Goal: Transaction & Acquisition: Subscribe to service/newsletter

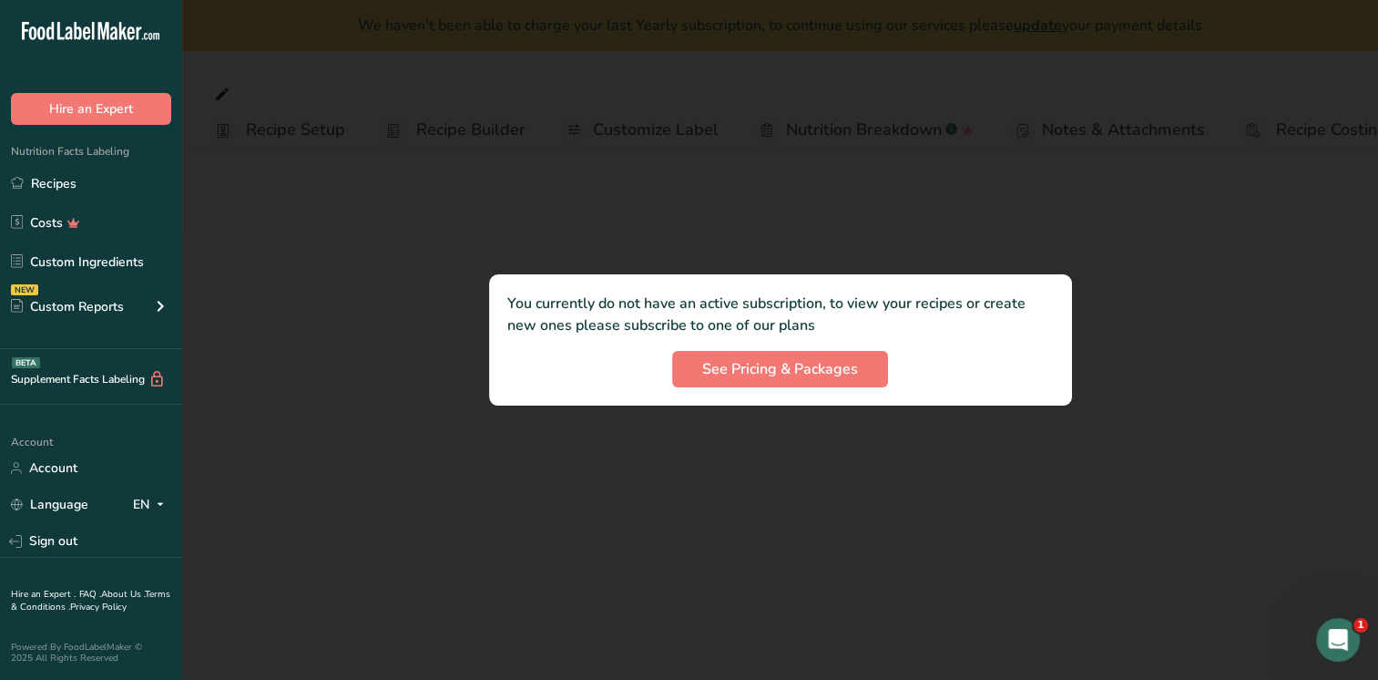
click at [1149, 217] on div at bounding box center [780, 340] width 1196 height 680
click at [877, 371] on button "See Pricing & Packages" at bounding box center [780, 369] width 216 height 36
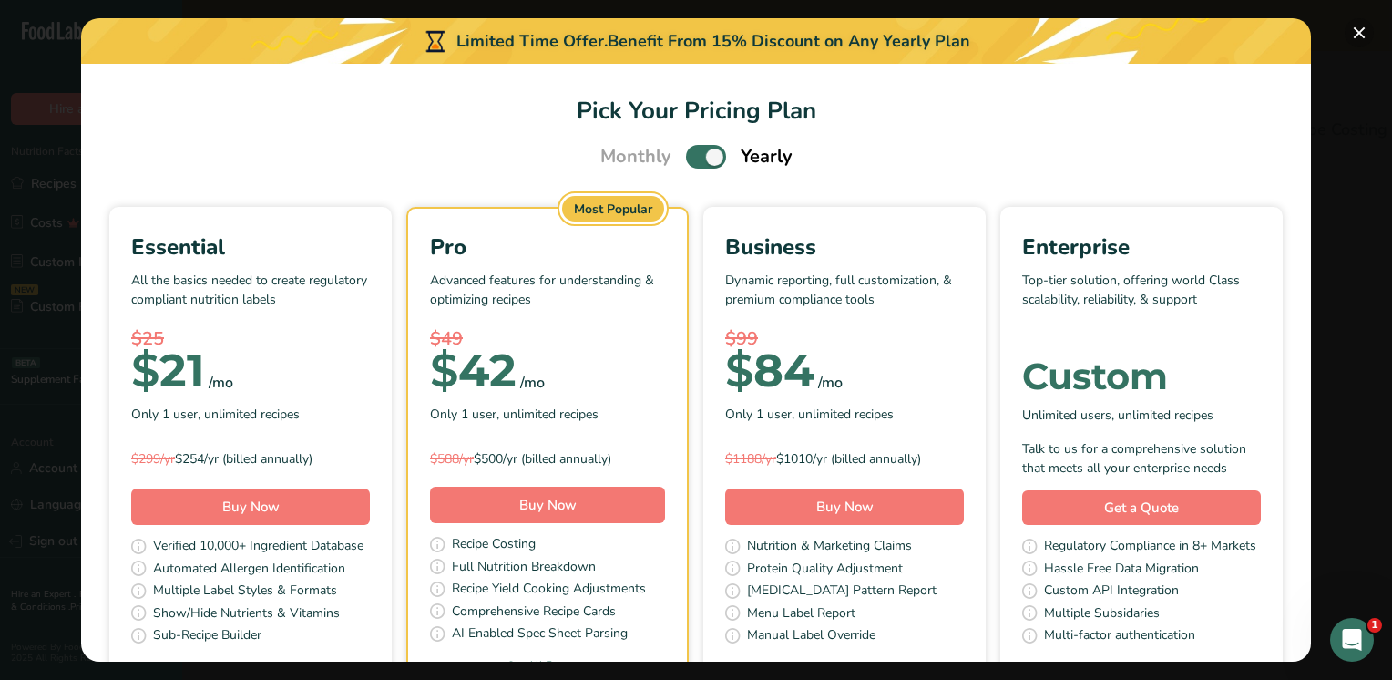
click at [1355, 35] on button "Pick Your Pricing Plan Modal" at bounding box center [1359, 32] width 29 height 29
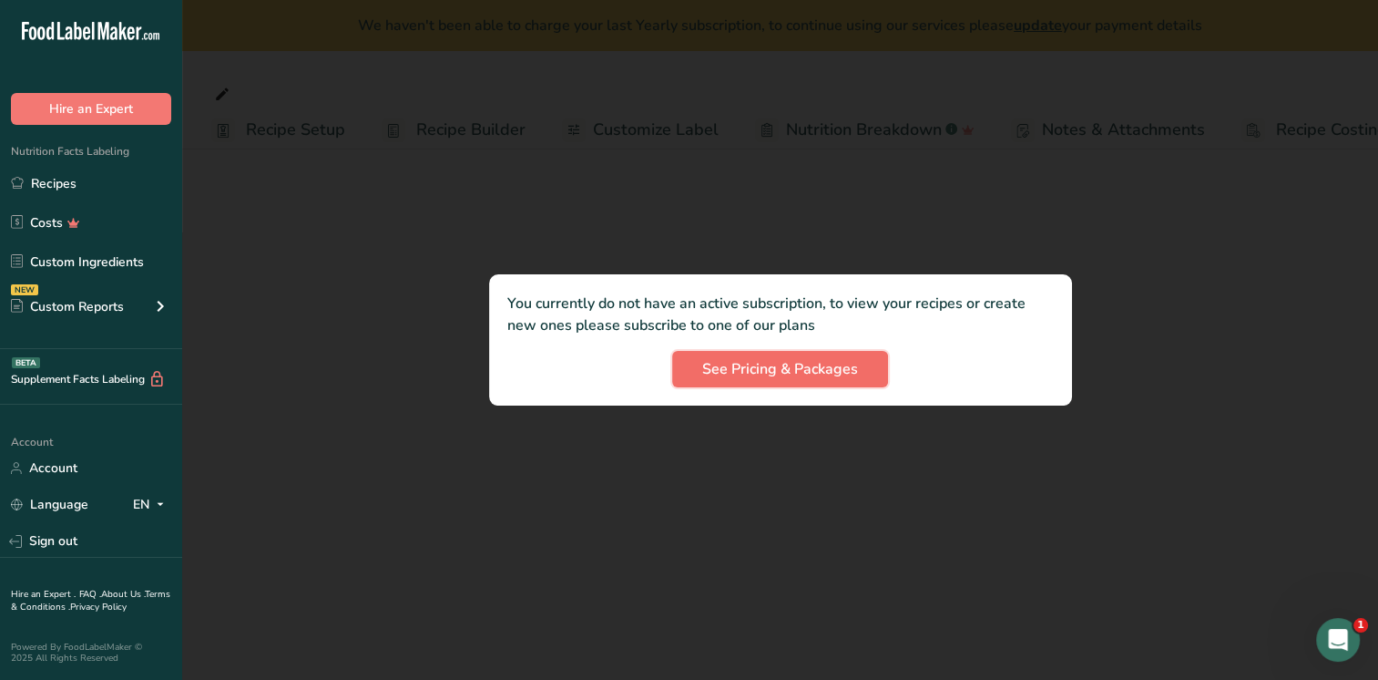
click at [735, 366] on span "See Pricing & Packages" at bounding box center [780, 369] width 156 height 22
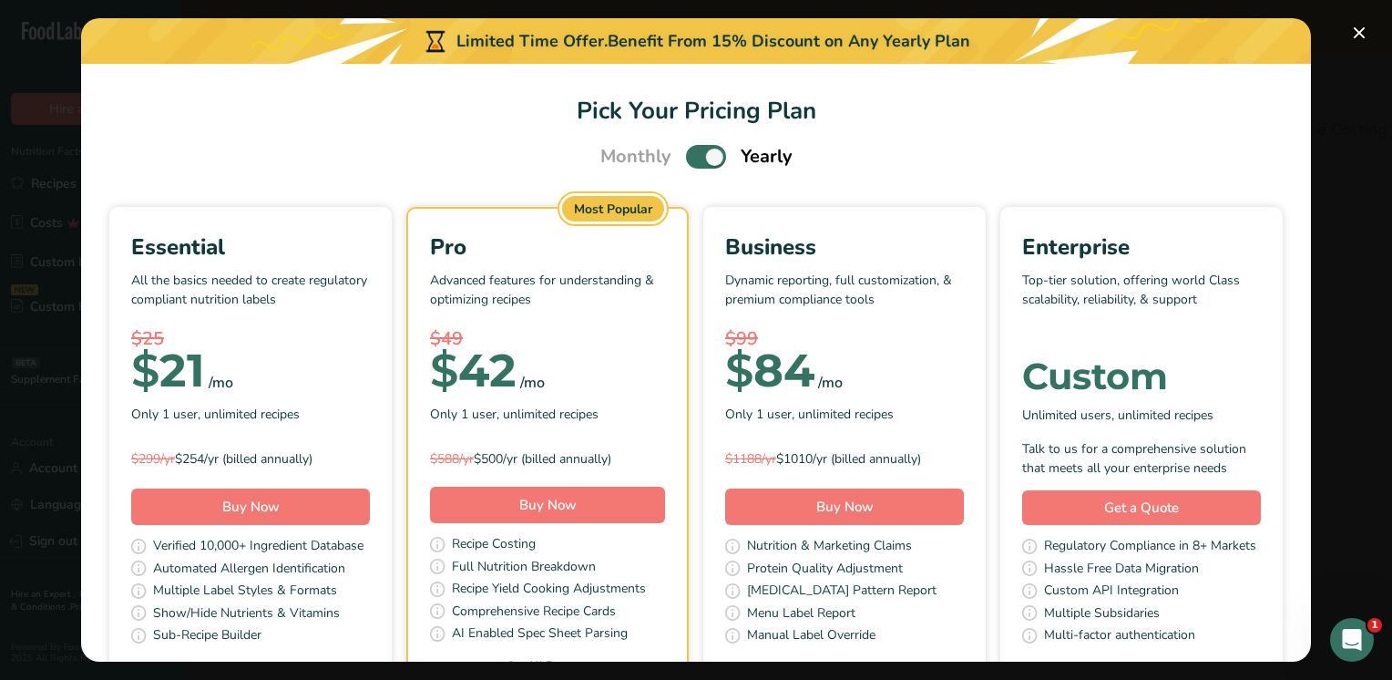
click at [225, 393] on div "Essential All the basics needed to create regulatory compliant nutrition labels…" at bounding box center [696, 446] width 1186 height 479
click at [705, 159] on span "Pick Your Pricing Plan Modal" at bounding box center [706, 156] width 40 height 23
click at [698, 159] on input "Pick Your Pricing Plan Modal" at bounding box center [692, 157] width 12 height 12
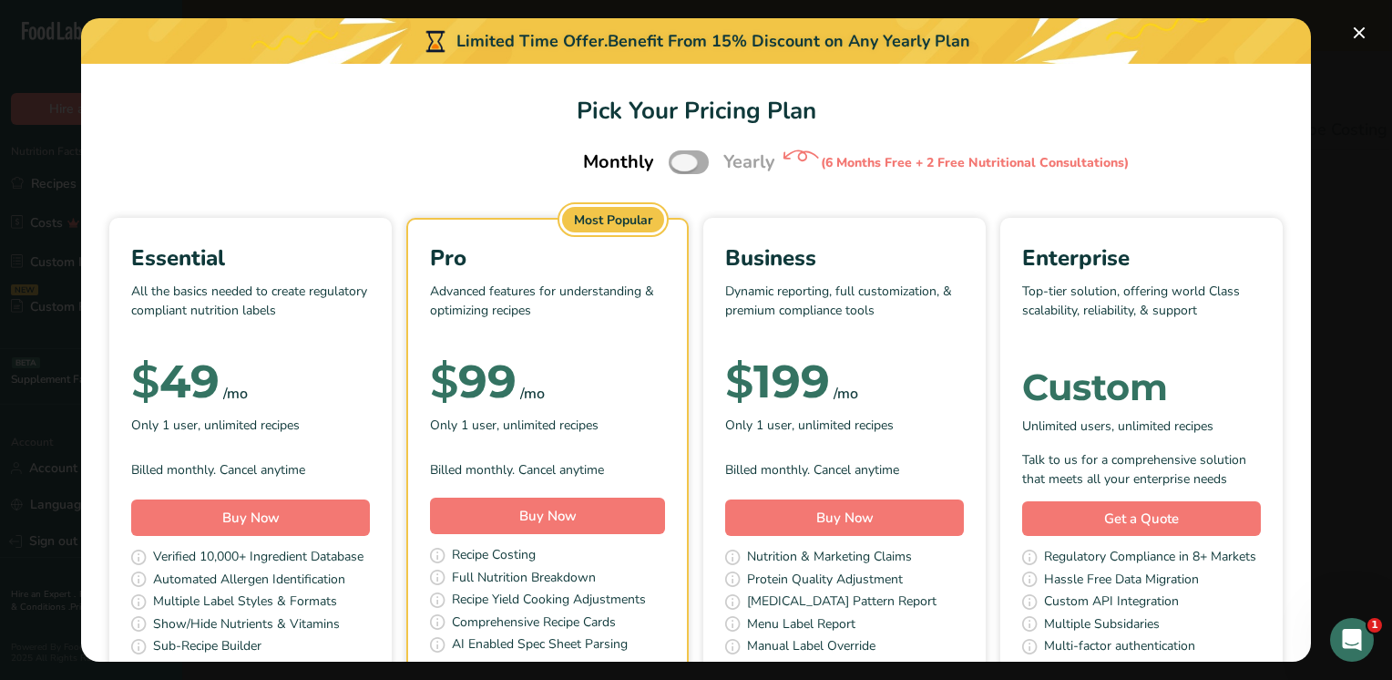
click at [689, 166] on span "Pick Your Pricing Plan Modal" at bounding box center [689, 161] width 40 height 23
click at [680, 166] on input "Pick Your Pricing Plan Modal" at bounding box center [675, 163] width 12 height 12
checkbox input "true"
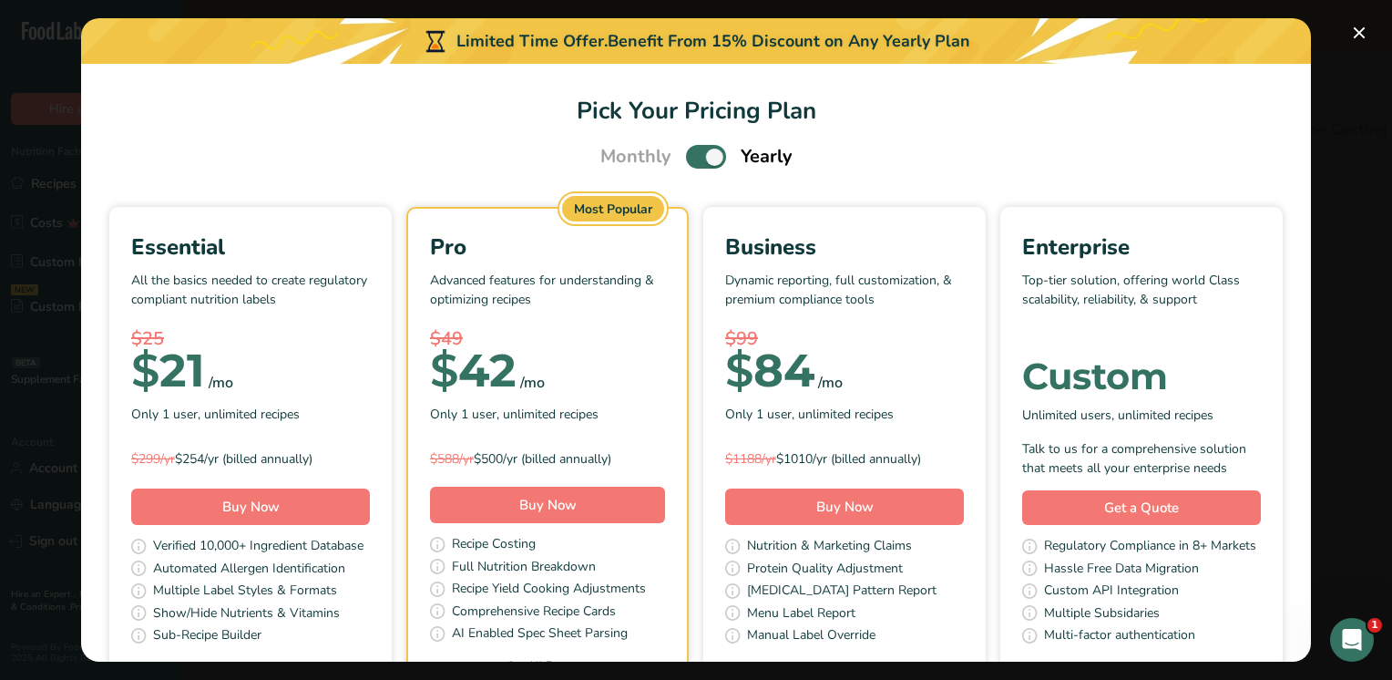
click at [966, 161] on div "Monthly Yearly" at bounding box center [696, 156] width 1186 height 27
click at [1355, 31] on button "Pick Your Pricing Plan Modal" at bounding box center [1359, 32] width 29 height 29
